Goal: Information Seeking & Learning: Learn about a topic

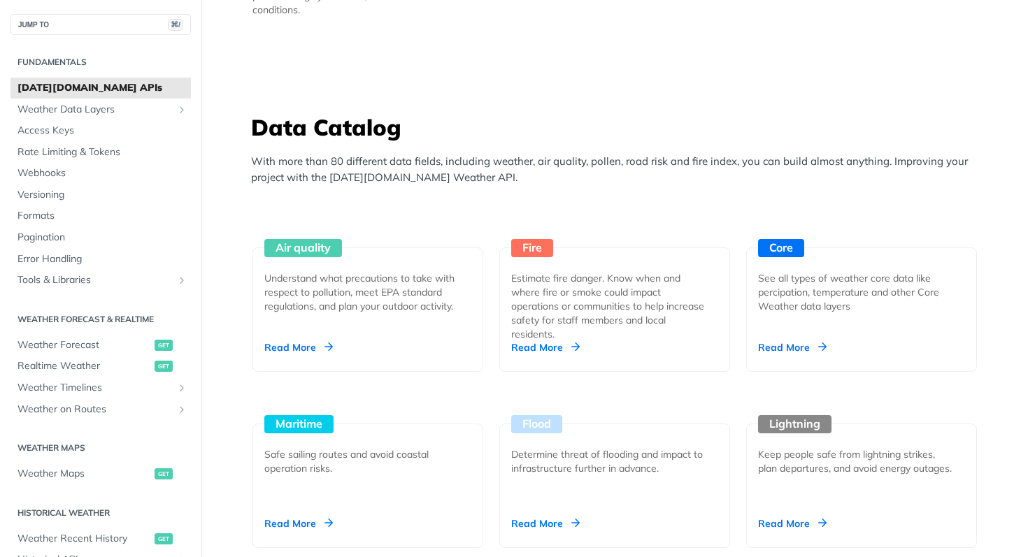
scroll to position [1142, 0]
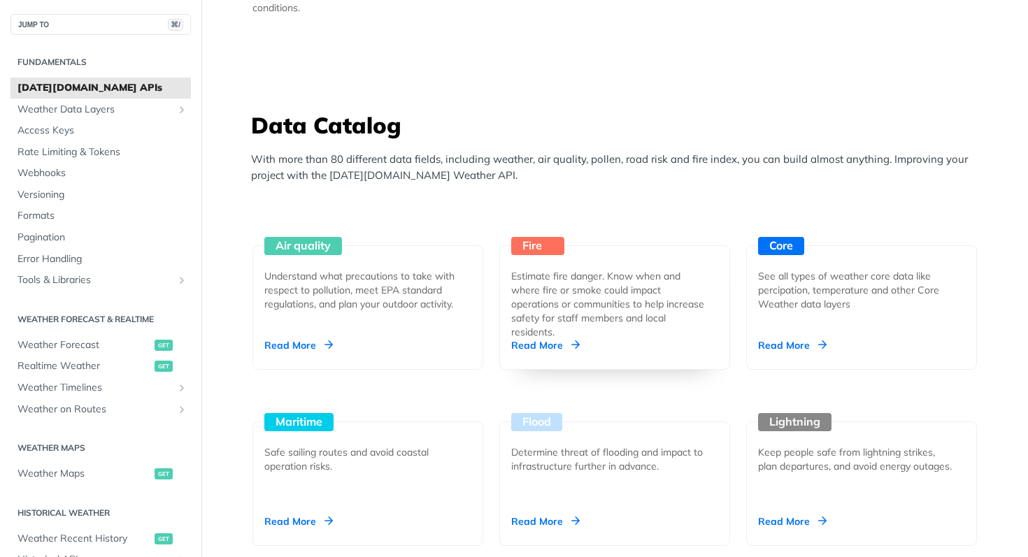
click at [542, 346] on div "Read More" at bounding box center [545, 345] width 69 height 14
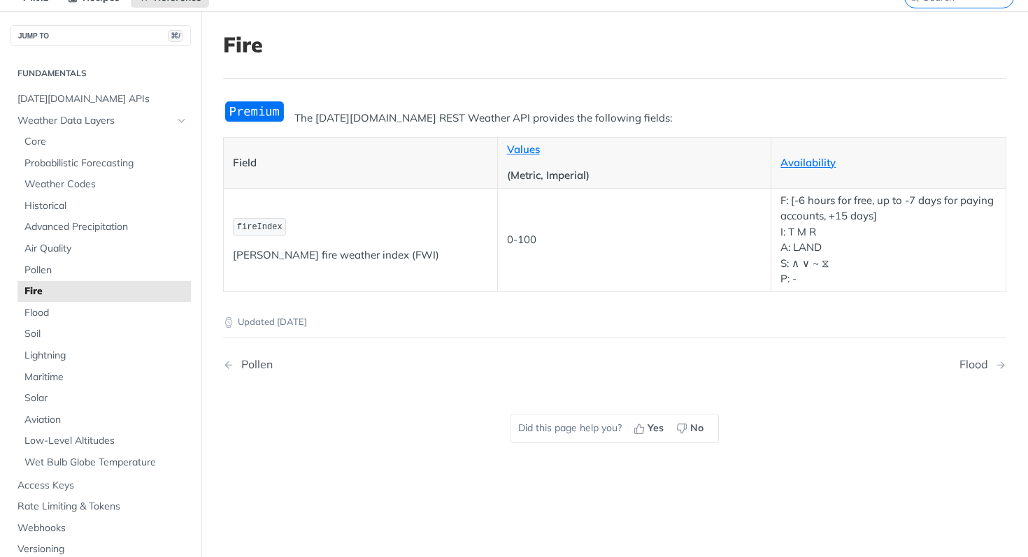
scroll to position [65, 0]
click at [114, 311] on span "Flood" at bounding box center [105, 312] width 163 height 14
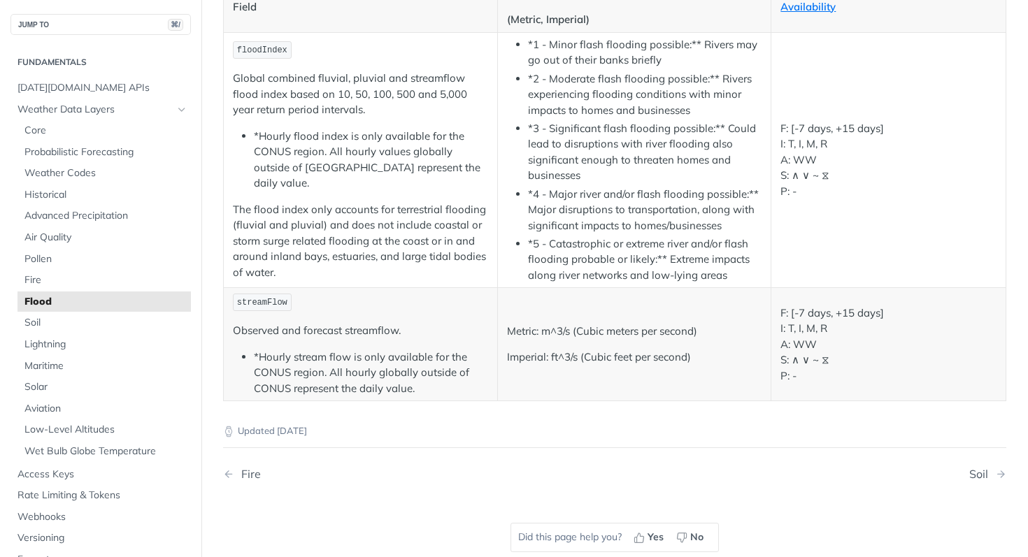
scroll to position [220, 0]
click at [147, 239] on span "Air Quality" at bounding box center [105, 238] width 163 height 14
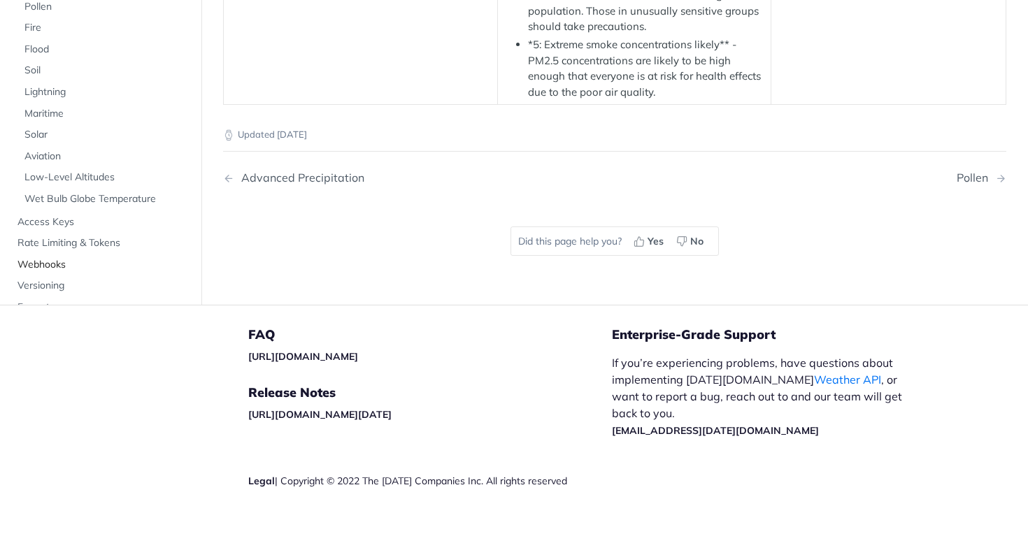
scroll to position [2994, 0]
click at [129, 121] on span "Maritime" at bounding box center [105, 114] width 163 height 14
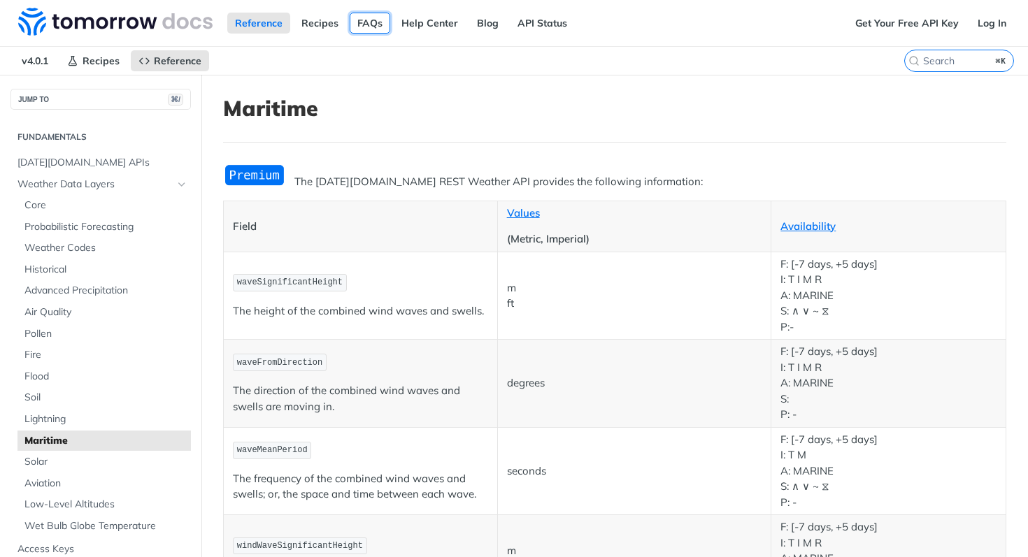
click at [377, 17] on link "FAQs" at bounding box center [370, 23] width 41 height 21
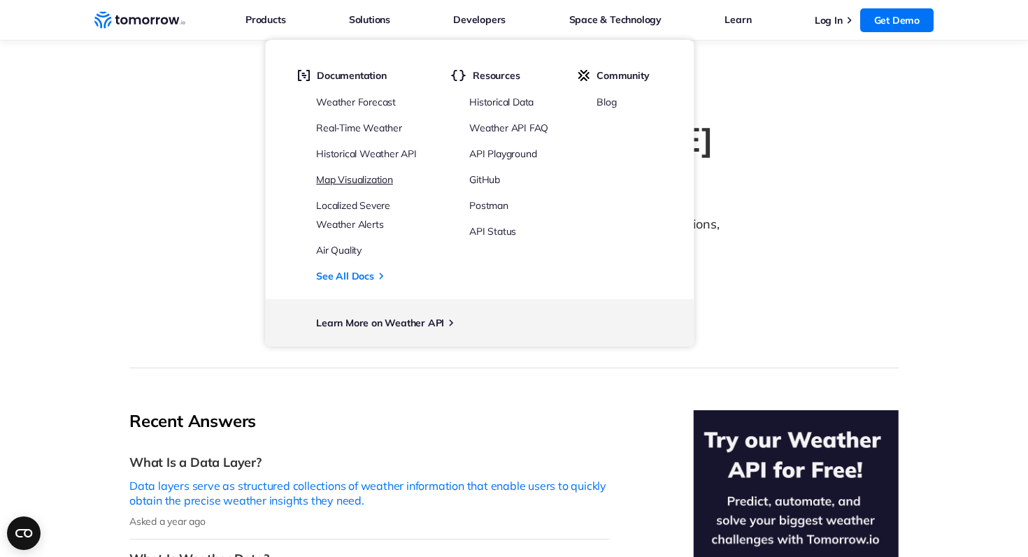
click at [384, 177] on link "Map Visualization" at bounding box center [354, 179] width 77 height 13
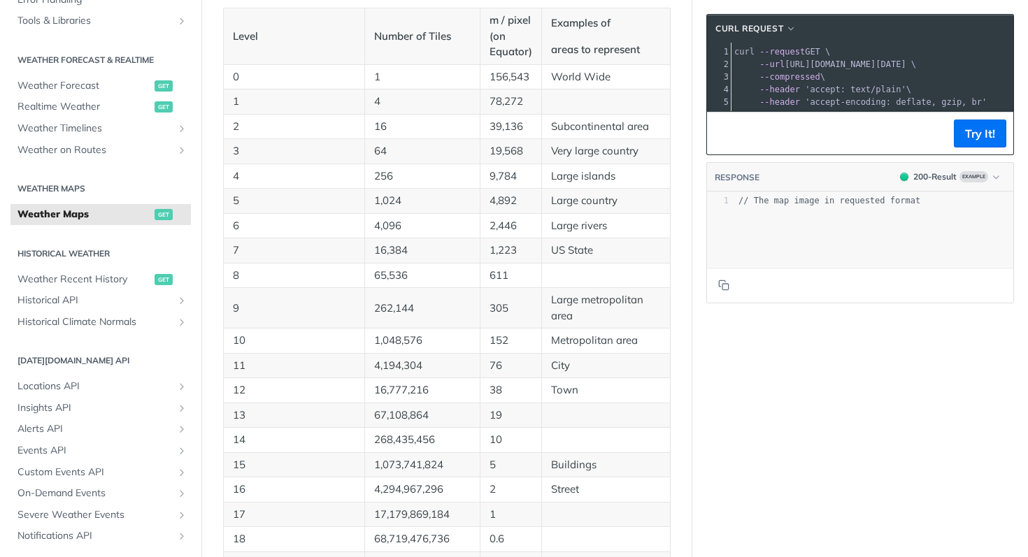
scroll to position [743, 0]
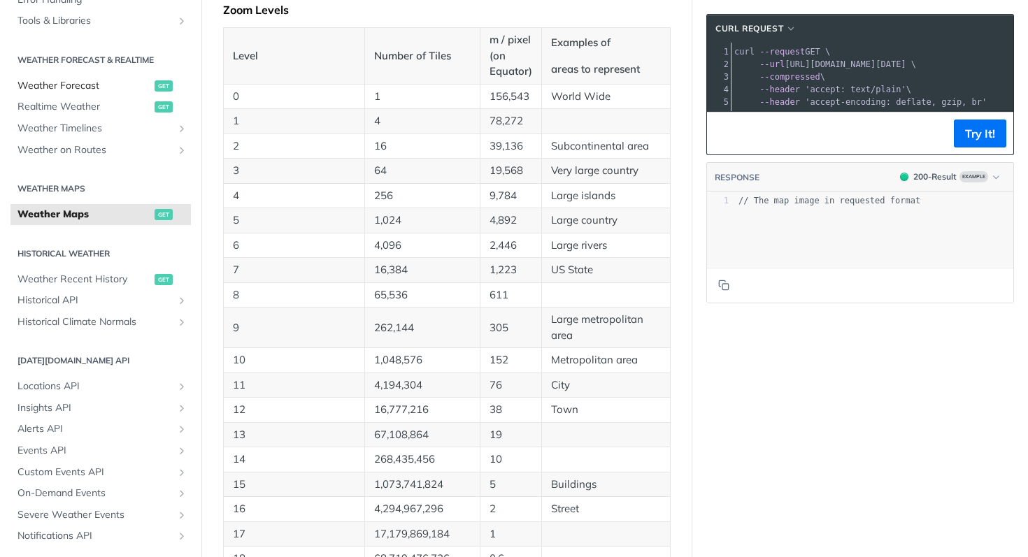
click at [99, 82] on span "Weather Forecast" at bounding box center [84, 86] width 134 height 14
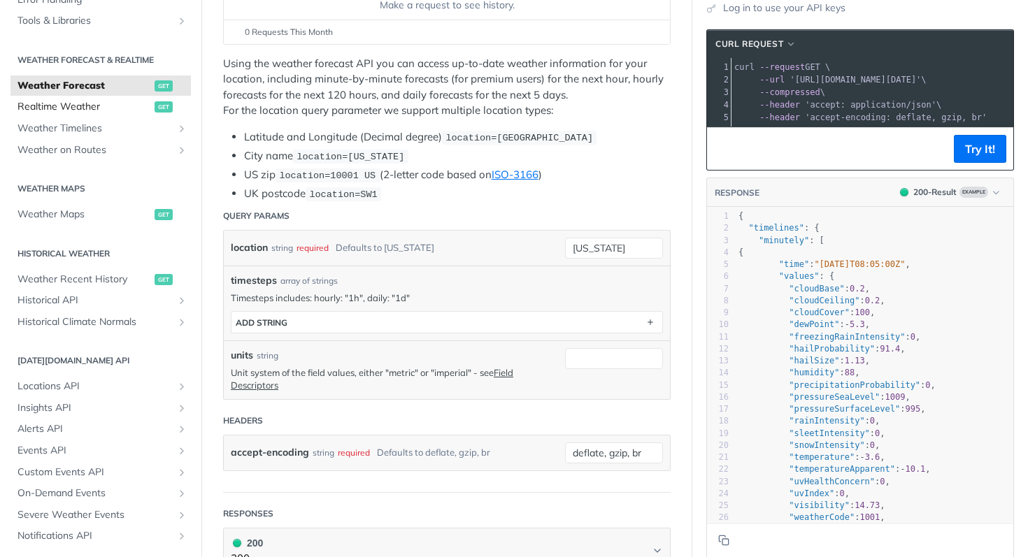
scroll to position [227, 0]
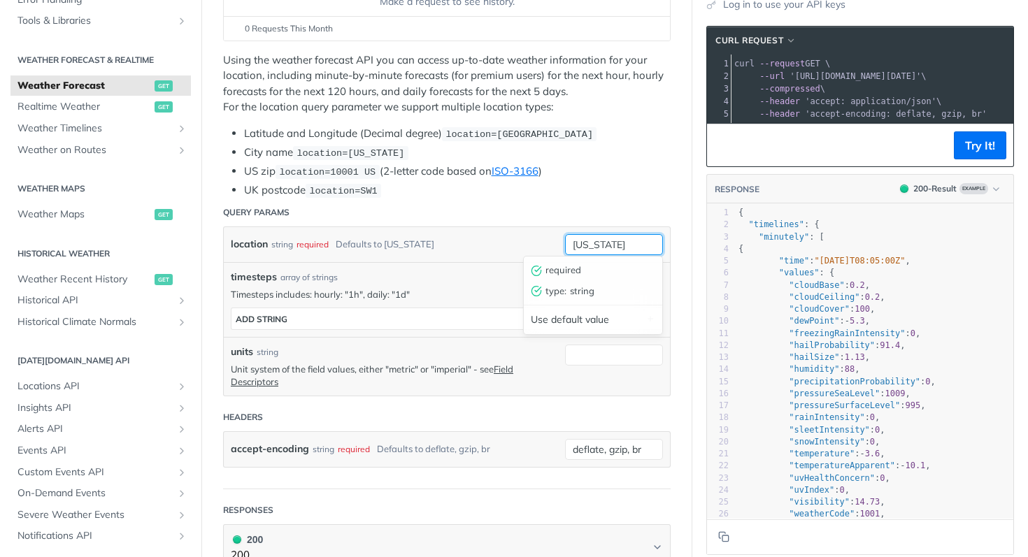
click at [621, 240] on input "[US_STATE]" at bounding box center [614, 244] width 98 height 21
drag, startPoint x: 621, startPoint y: 240, endPoint x: 531, endPoint y: 237, distance: 90.2
click at [531, 238] on div "location string required Defaults to [US_STATE] [US_STATE] required type : stri…" at bounding box center [447, 244] width 446 height 35
type input "noumea"
click at [525, 254] on div "location string required Defaults to [US_STATE][GEOGRAPHIC_DATA]" at bounding box center [447, 244] width 446 height 35
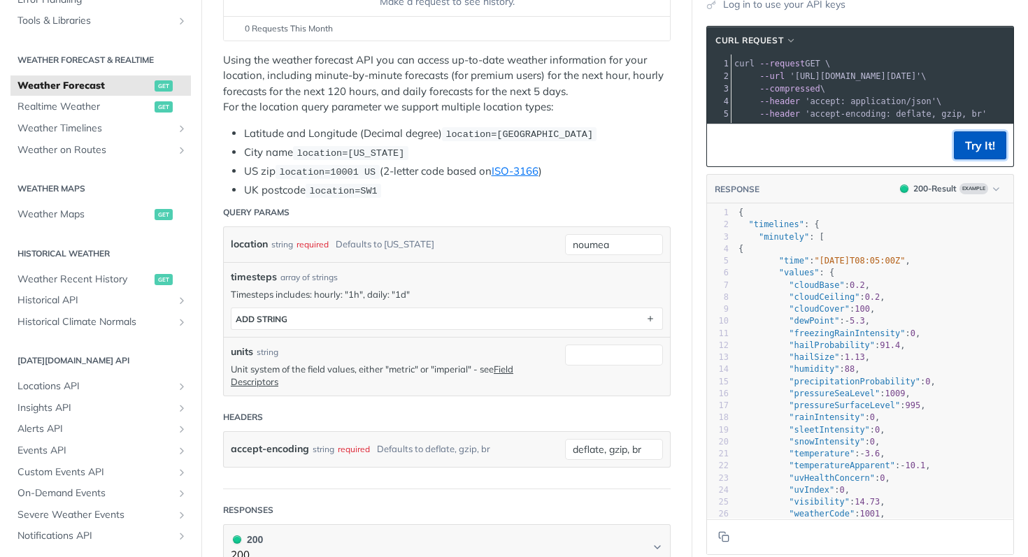
click at [986, 147] on button "Try It!" at bounding box center [979, 145] width 52 height 28
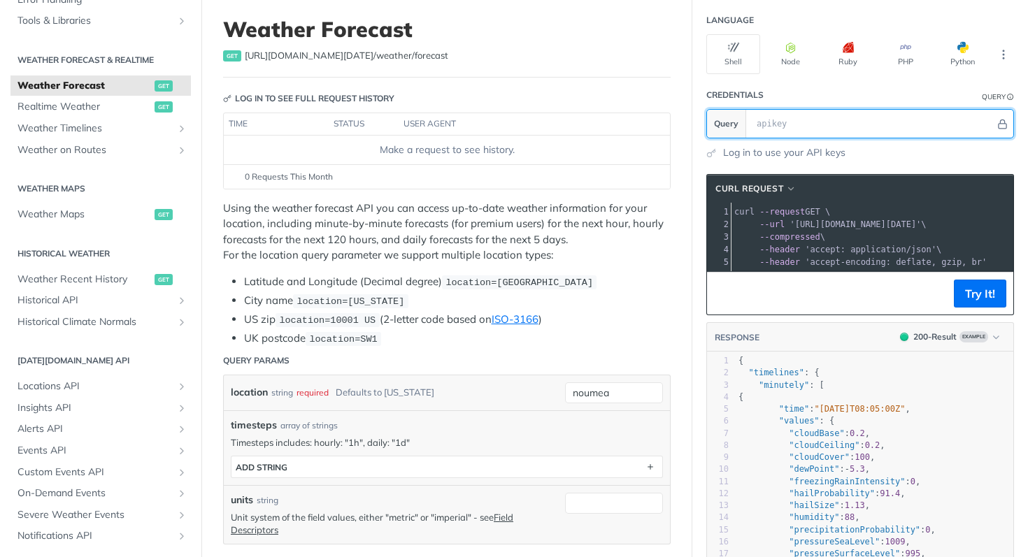
scroll to position [66, 0]
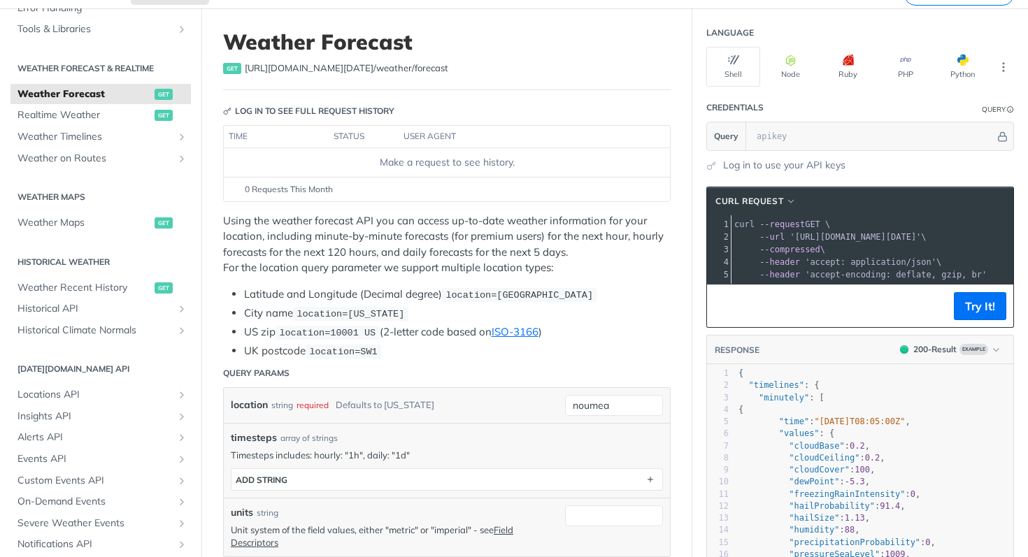
click at [774, 175] on section "cURL Request xxxxxxxxxx 1 curl --request GET \ 2 --url '[URL][DOMAIN_NAME][DATE…" at bounding box center [860, 451] width 336 height 557
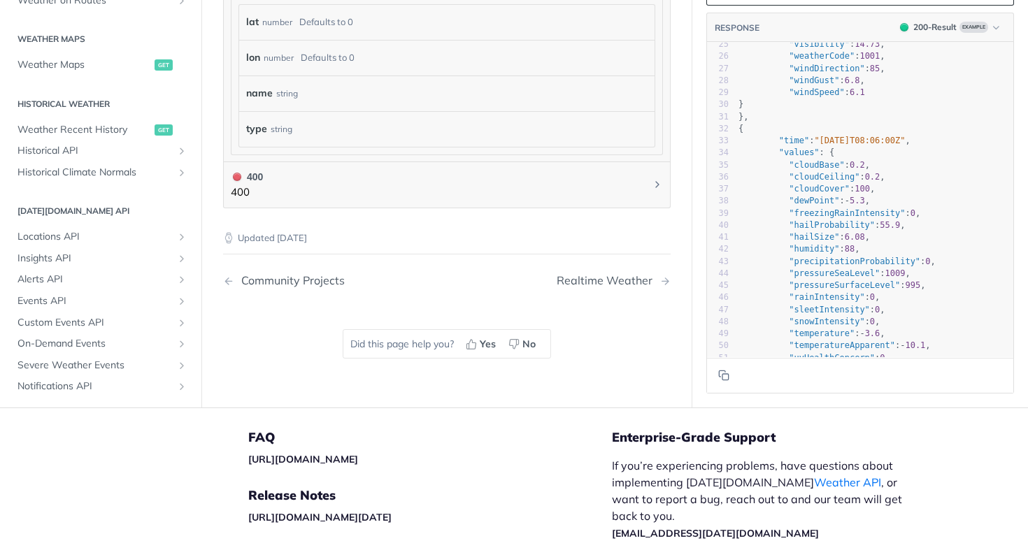
scroll to position [312, 0]
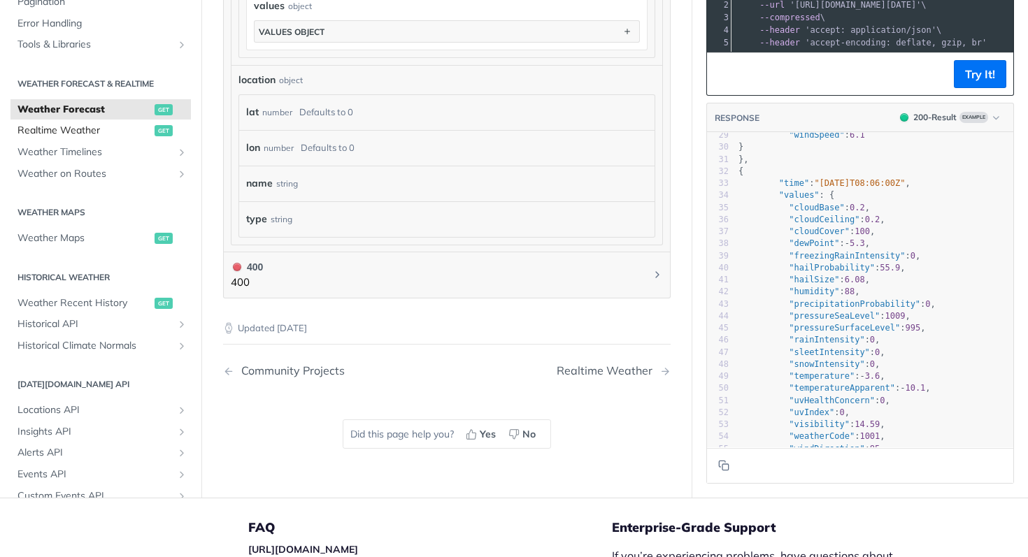
click at [112, 127] on span "Realtime Weather" at bounding box center [84, 131] width 134 height 14
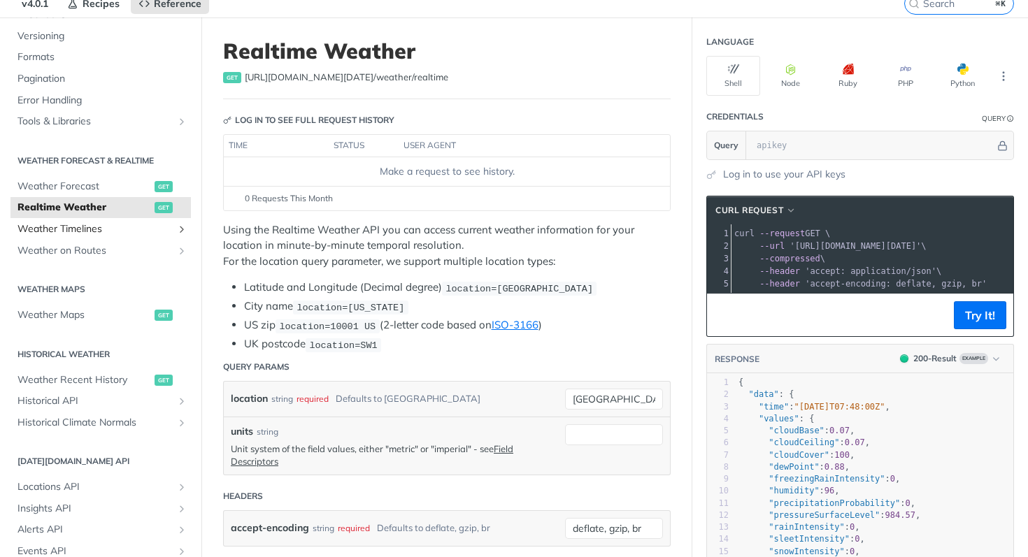
click at [140, 231] on span "Weather Timelines" at bounding box center [94, 229] width 155 height 14
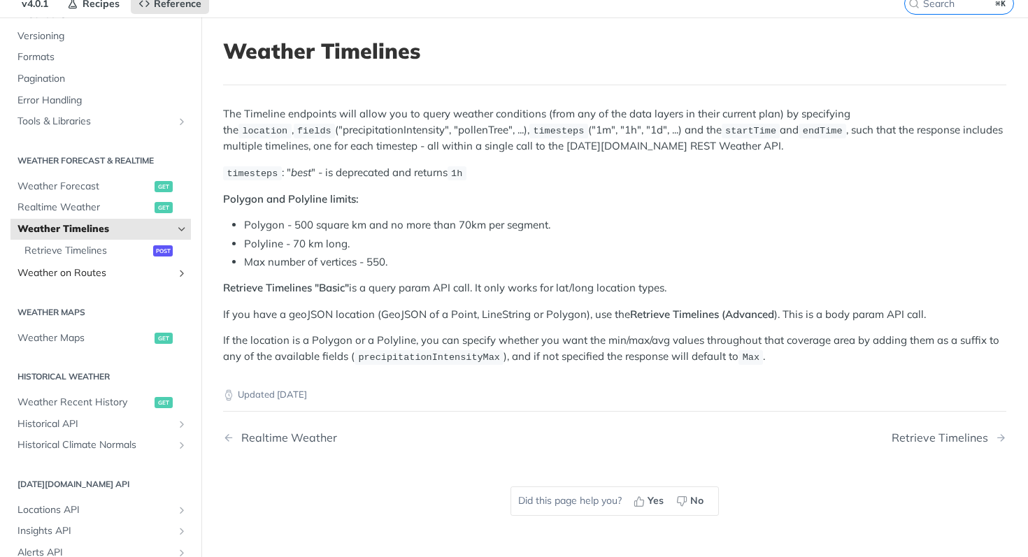
click at [112, 271] on span "Weather on Routes" at bounding box center [94, 273] width 155 height 14
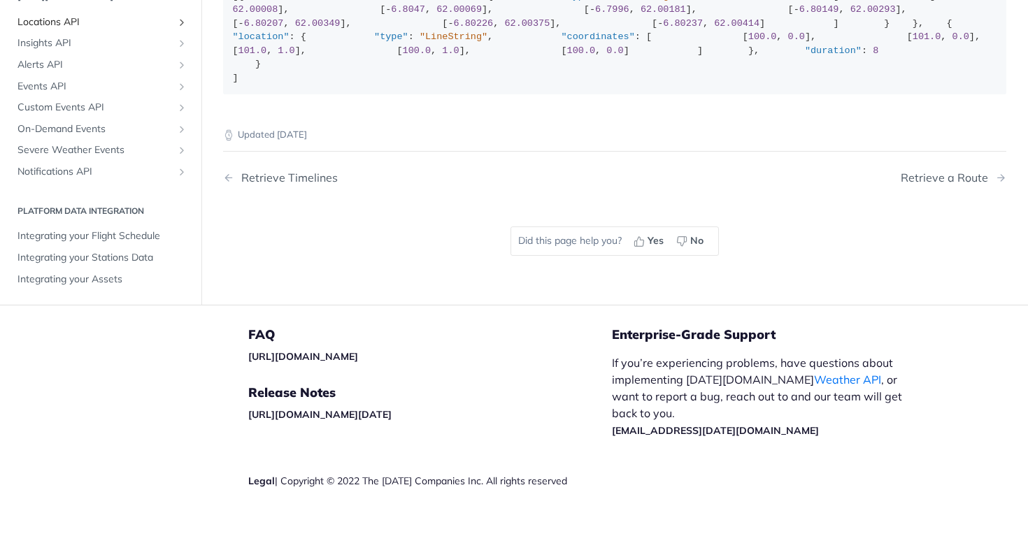
click at [111, 29] on span "Locations API" at bounding box center [94, 22] width 155 height 14
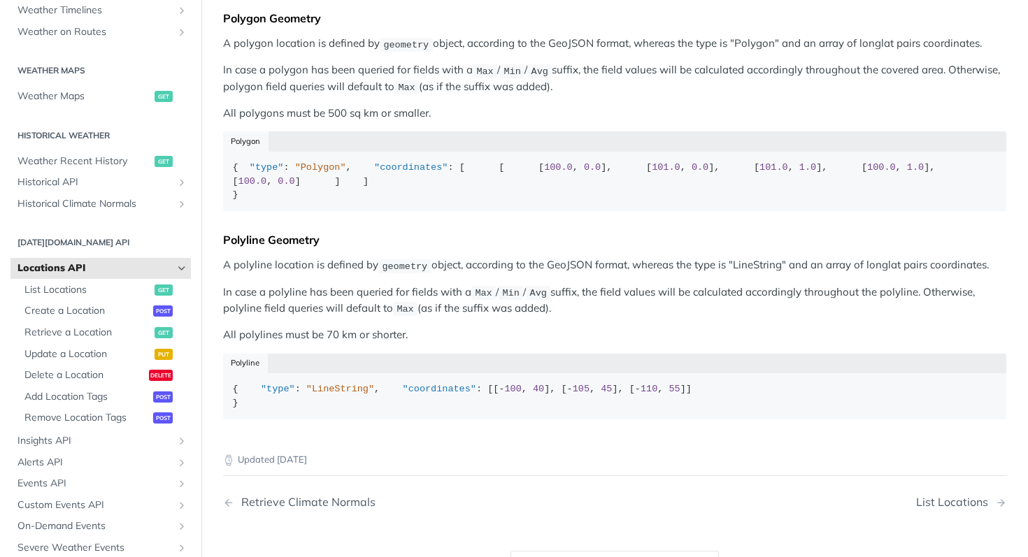
scroll to position [375, 0]
